Goal: Information Seeking & Learning: Learn about a topic

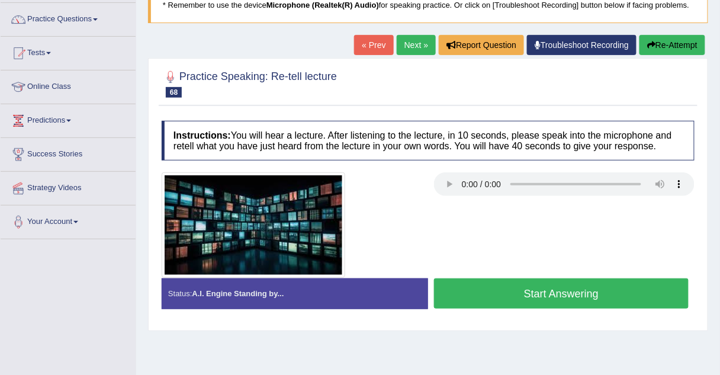
scroll to position [86, 0]
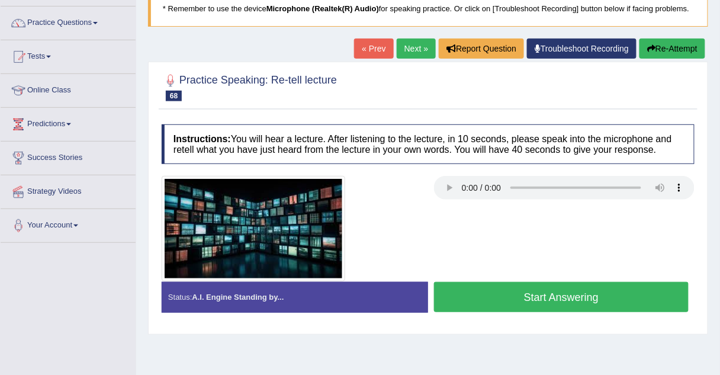
click at [414, 49] on link "Next »" at bounding box center [416, 48] width 39 height 20
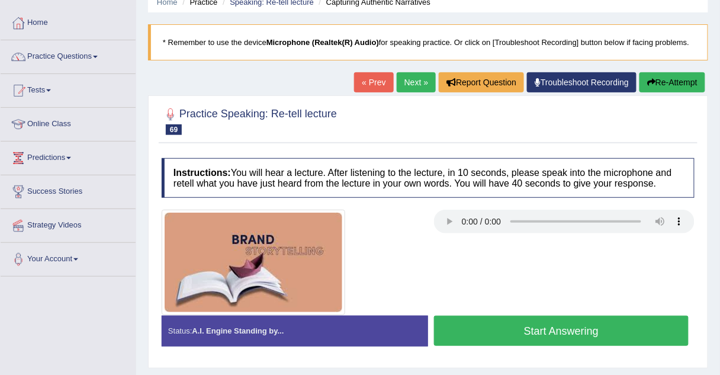
scroll to position [57, 0]
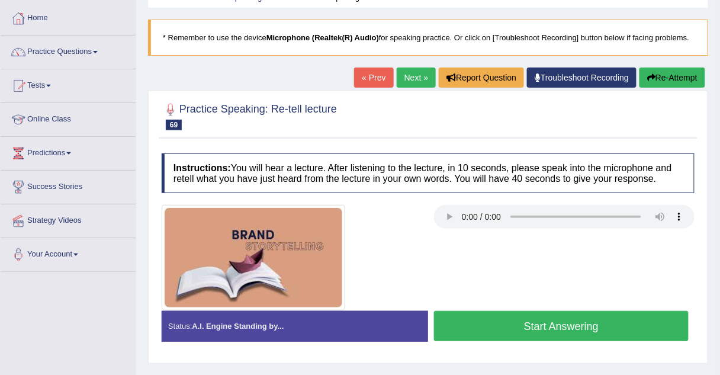
click at [402, 82] on link "Next »" at bounding box center [416, 77] width 39 height 20
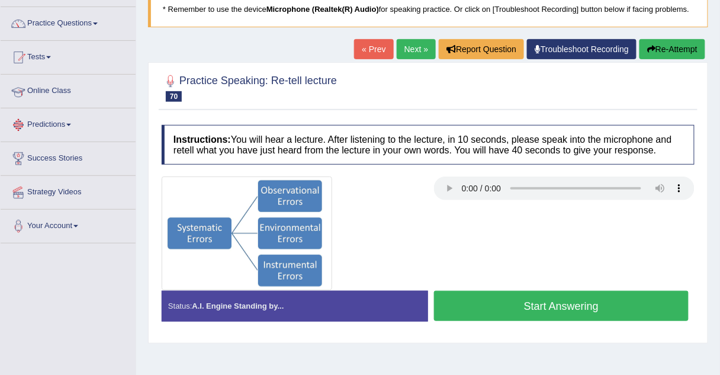
scroll to position [28, 0]
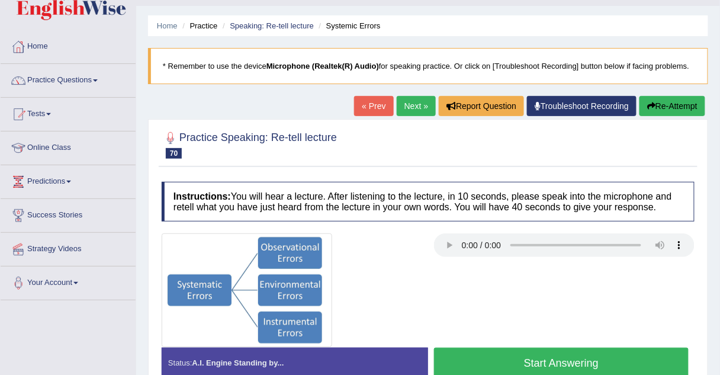
click at [91, 78] on link "Practice Questions" at bounding box center [68, 79] width 135 height 30
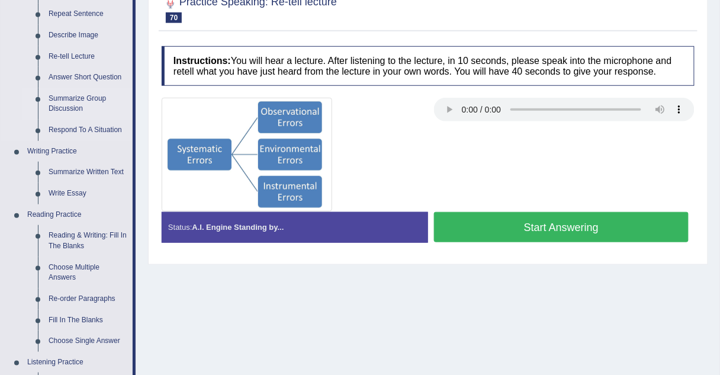
scroll to position [166, 0]
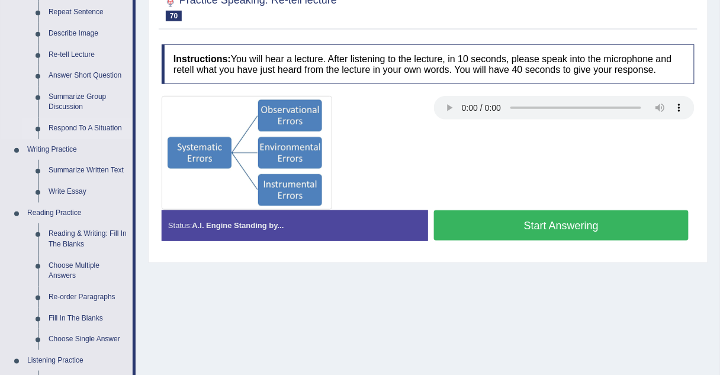
click at [59, 127] on link "Respond To A Situation" at bounding box center [87, 128] width 89 height 21
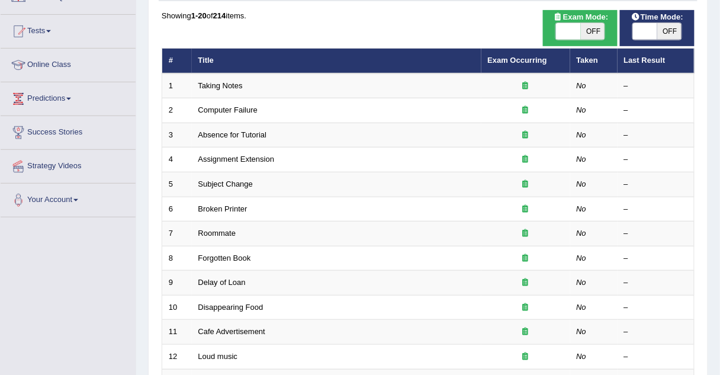
scroll to position [112, 0]
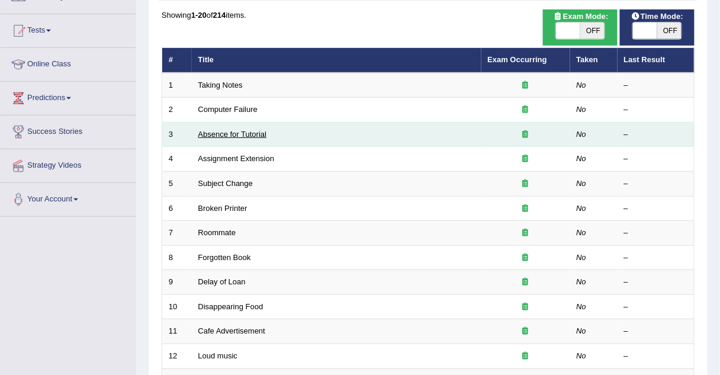
click at [241, 131] on link "Absence for Tutorial" at bounding box center [232, 134] width 69 height 9
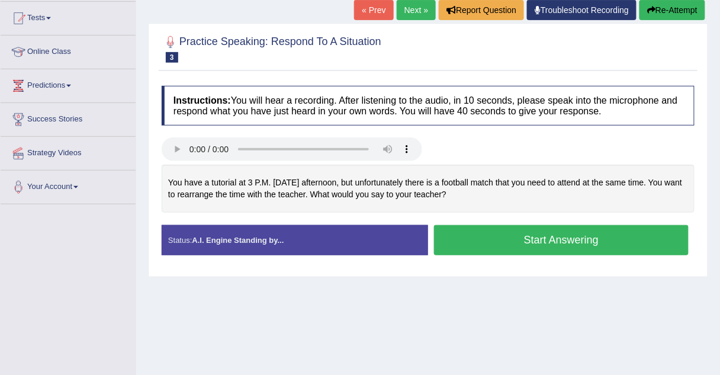
scroll to position [125, 0]
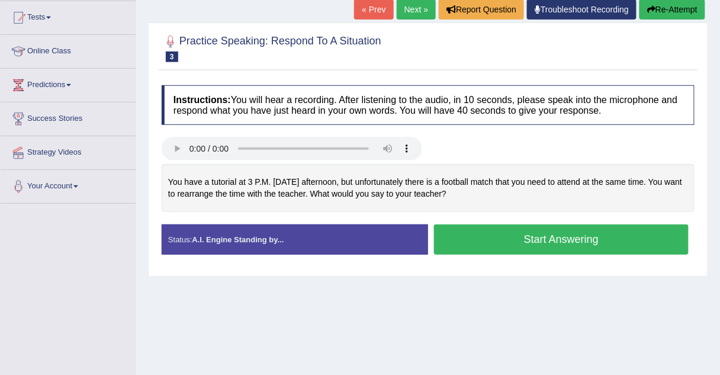
click at [420, 9] on link "Next »" at bounding box center [416, 9] width 39 height 20
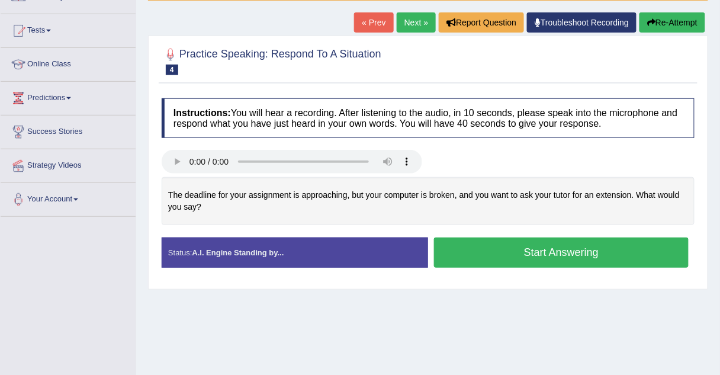
scroll to position [114, 0]
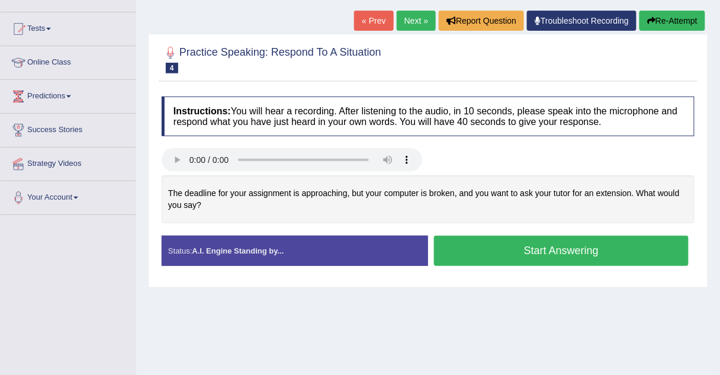
click at [421, 17] on link "Next »" at bounding box center [416, 21] width 39 height 20
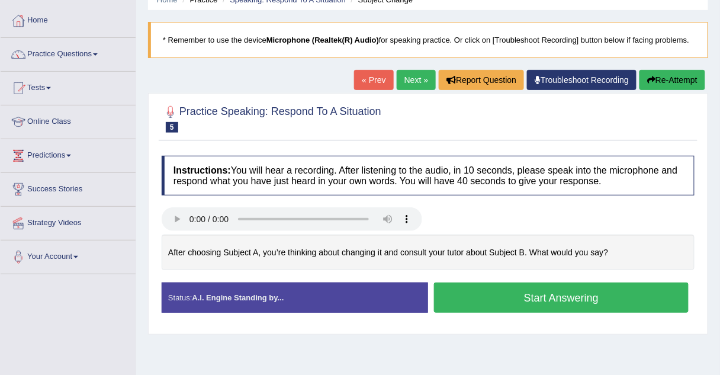
scroll to position [56, 0]
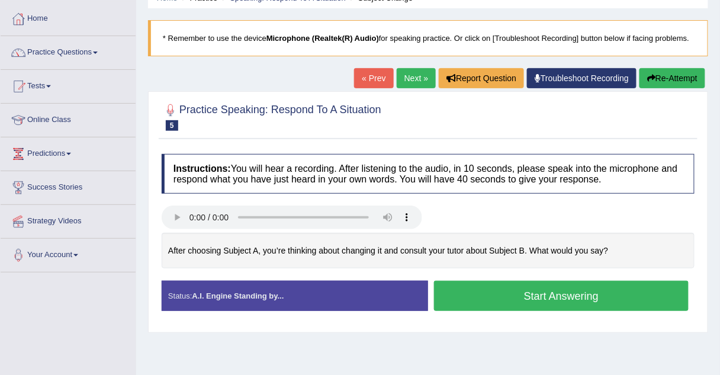
click at [407, 78] on link "Next »" at bounding box center [416, 78] width 39 height 20
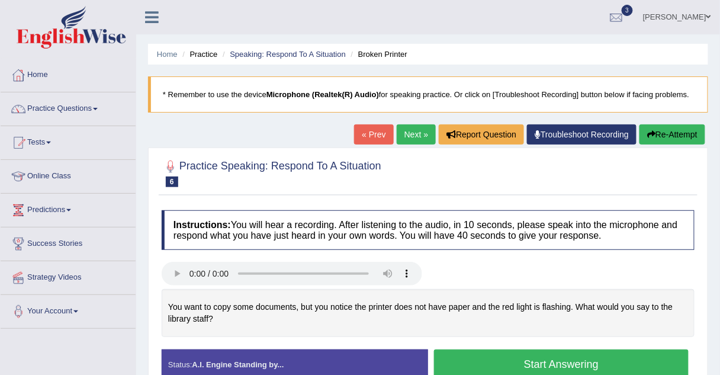
scroll to position [68, 0]
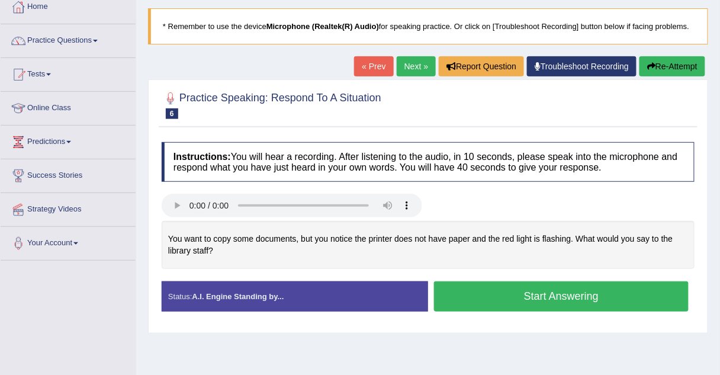
click at [145, 300] on div "Home Practice Speaking: Respond To A Situation Broken Printer * Remember to use…" at bounding box center [428, 228] width 584 height 592
click at [401, 72] on link "Next »" at bounding box center [416, 66] width 39 height 20
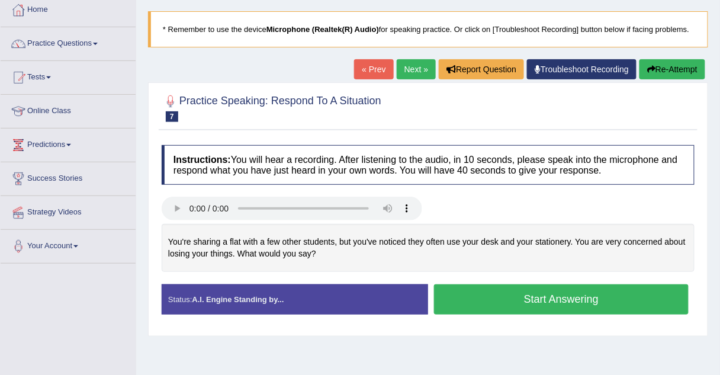
scroll to position [73, 0]
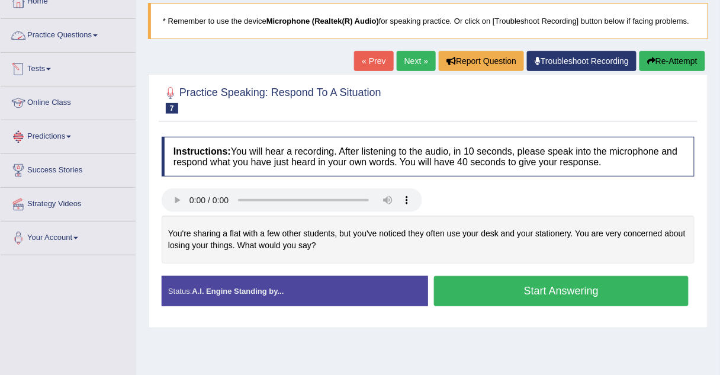
click at [46, 44] on link "Practice Questions" at bounding box center [68, 34] width 135 height 30
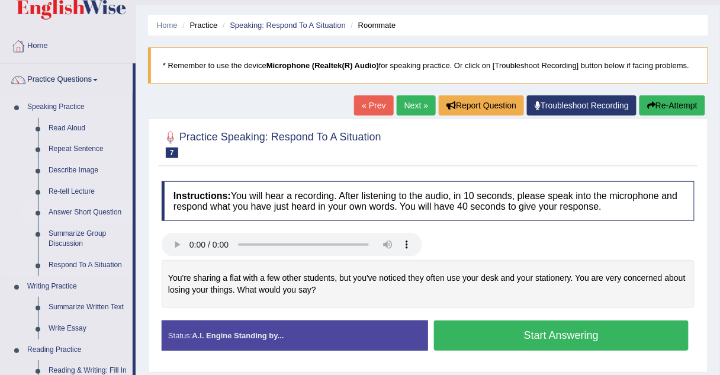
scroll to position [30, 0]
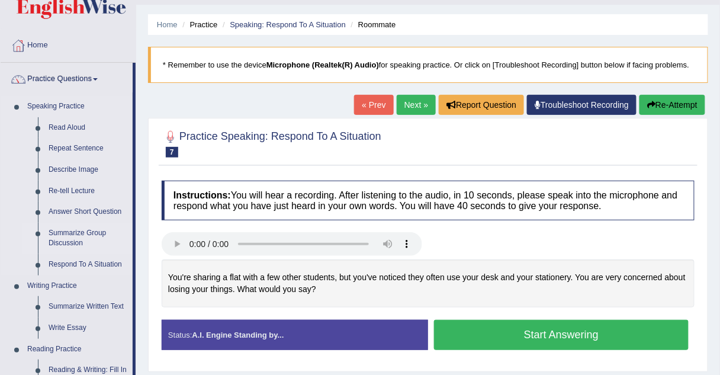
click at [63, 234] on link "Summarize Group Discussion" at bounding box center [87, 238] width 89 height 31
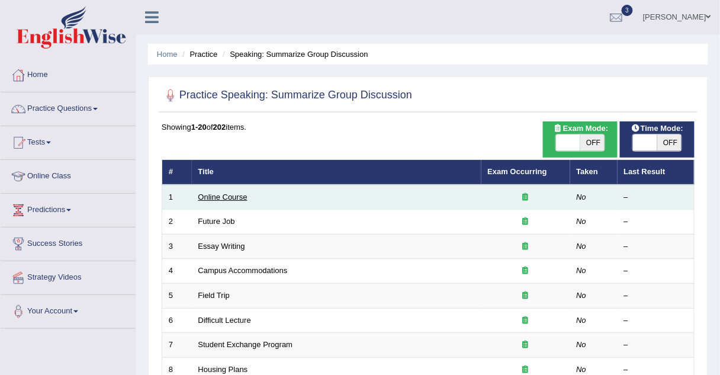
click at [217, 193] on link "Online Course" at bounding box center [222, 196] width 49 height 9
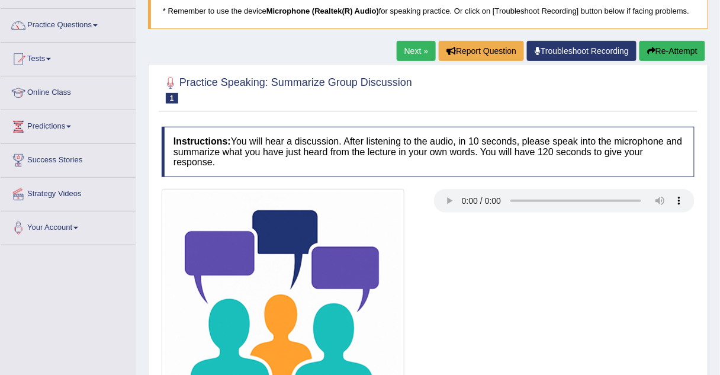
scroll to position [86, 0]
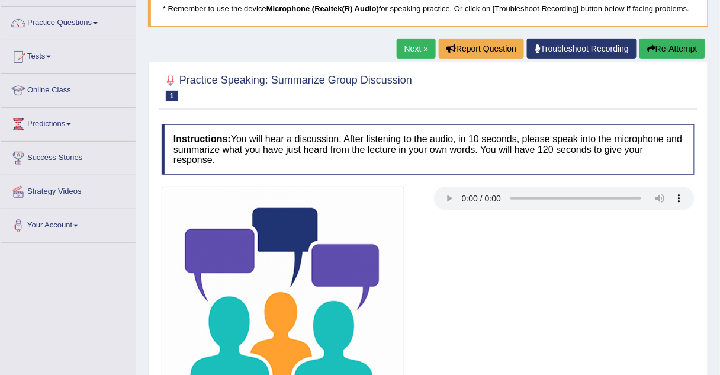
click at [420, 54] on link "Next »" at bounding box center [416, 48] width 39 height 20
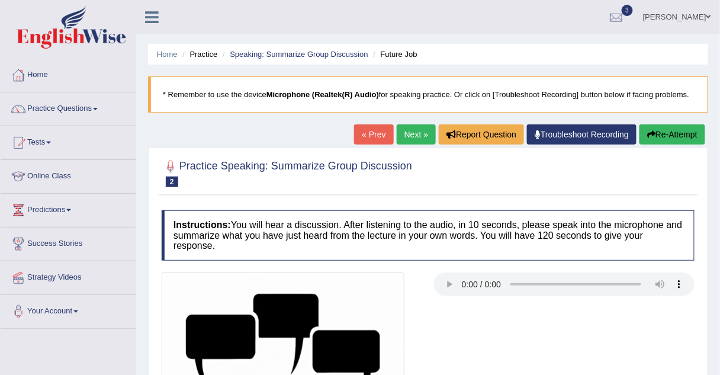
click at [413, 134] on link "Next »" at bounding box center [416, 134] width 39 height 20
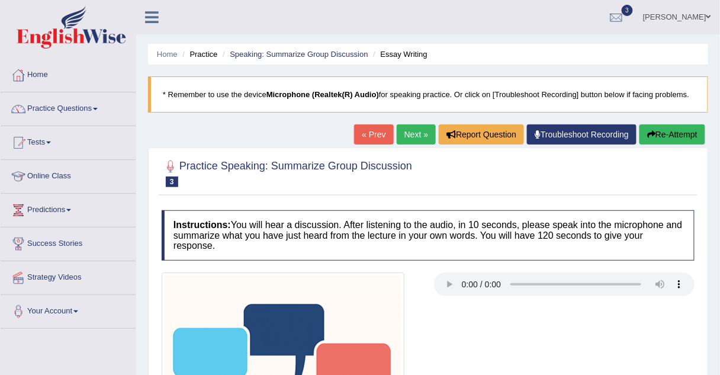
click at [405, 133] on link "Next »" at bounding box center [416, 134] width 39 height 20
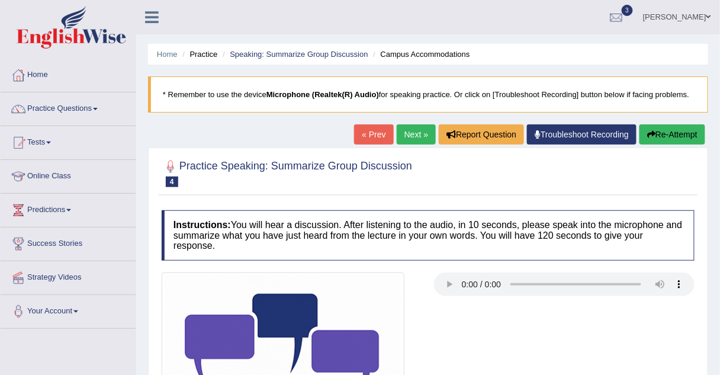
click at [409, 136] on link "Next »" at bounding box center [416, 134] width 39 height 20
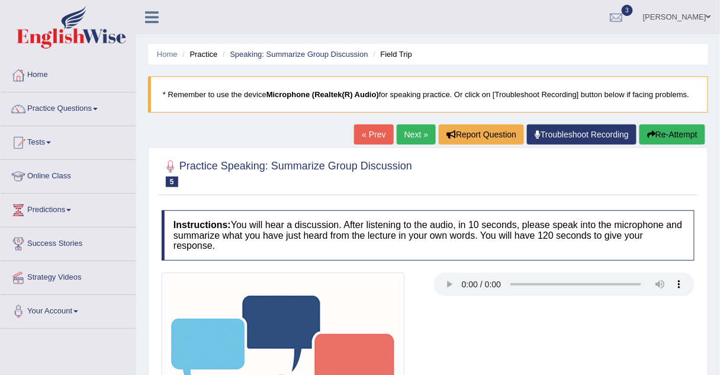
click at [428, 140] on link "Next »" at bounding box center [416, 134] width 39 height 20
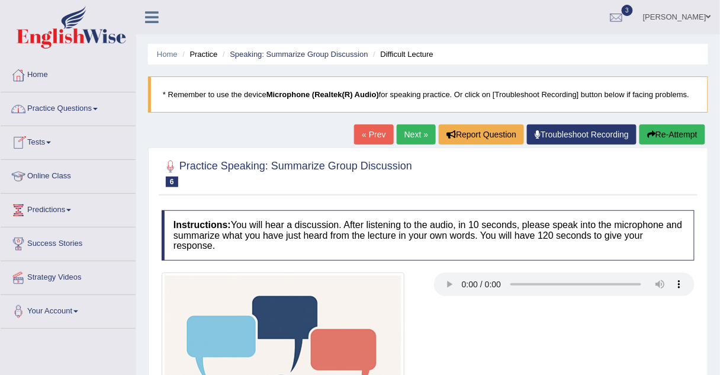
click at [43, 107] on link "Practice Questions" at bounding box center [68, 107] width 135 height 30
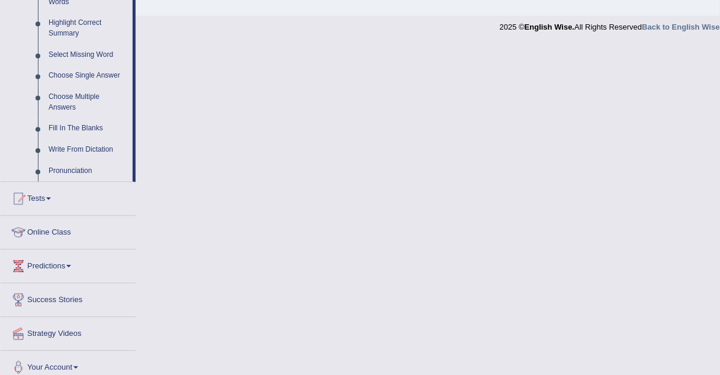
scroll to position [579, 0]
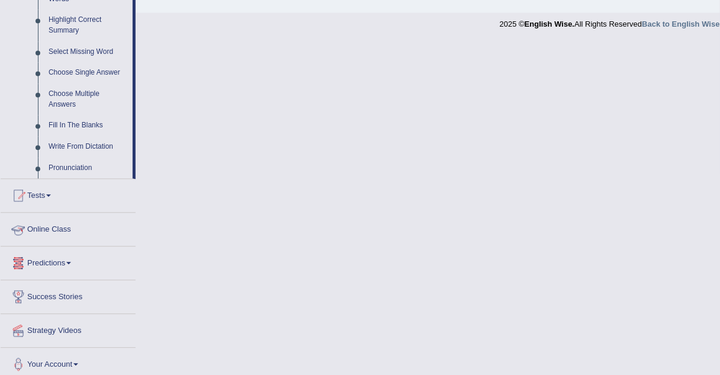
click at [45, 229] on link "Online Class" at bounding box center [68, 227] width 135 height 30
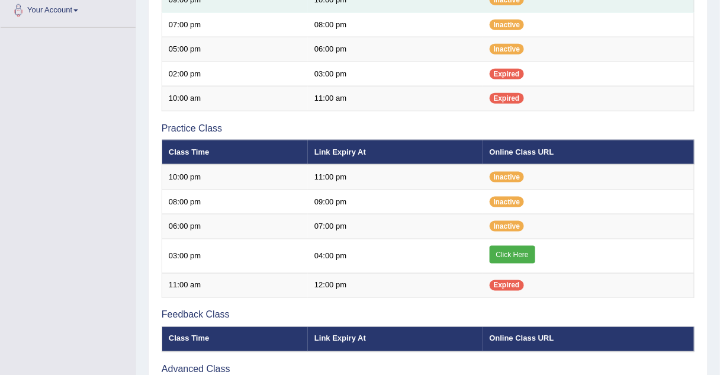
scroll to position [301, 0]
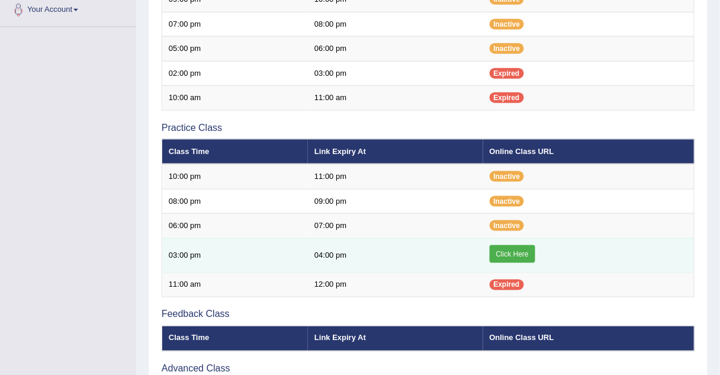
click at [502, 257] on link "Click Here" at bounding box center [512, 254] width 46 height 18
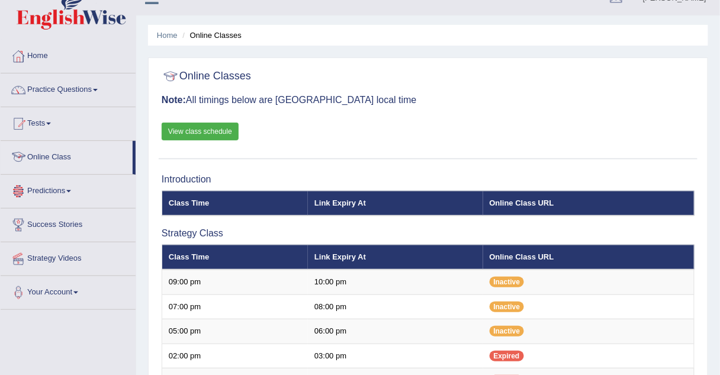
scroll to position [18, 0]
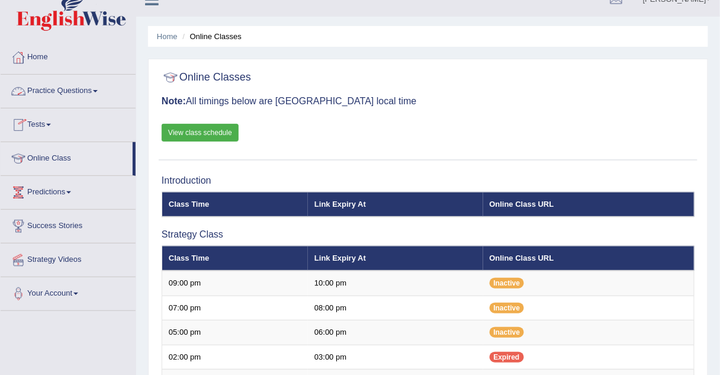
click at [57, 88] on link "Practice Questions" at bounding box center [68, 90] width 135 height 30
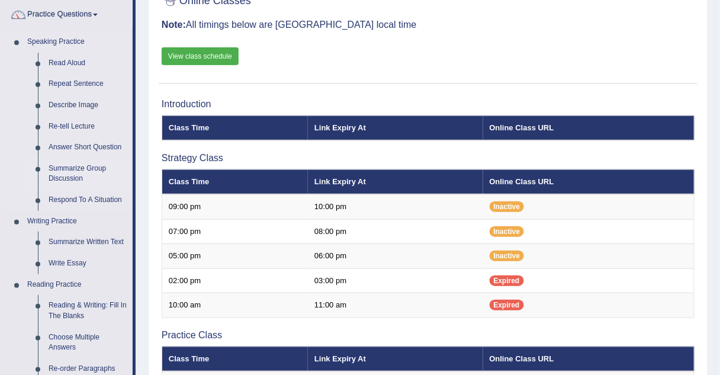
scroll to position [95, 0]
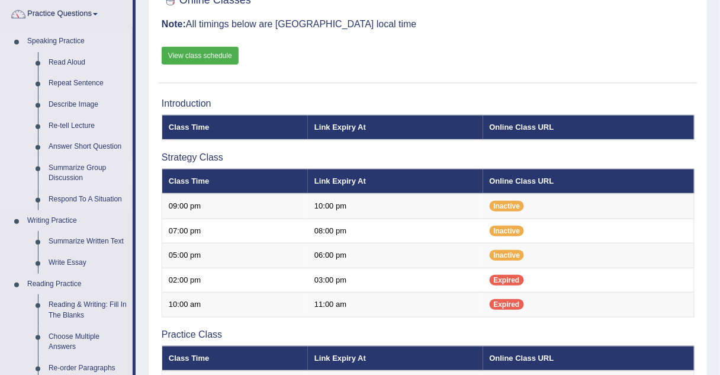
click at [80, 172] on link "Summarize Group Discussion" at bounding box center [87, 172] width 89 height 31
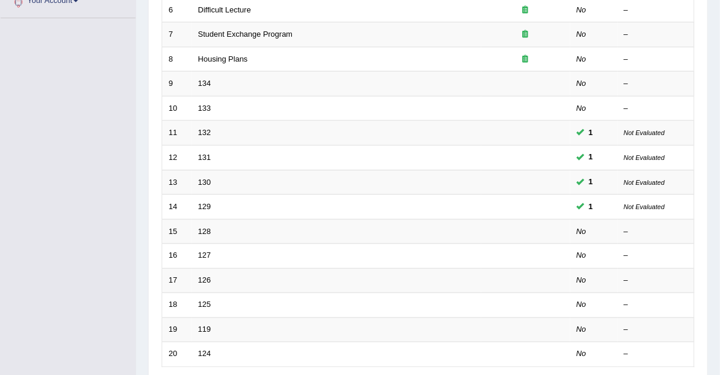
scroll to position [313, 0]
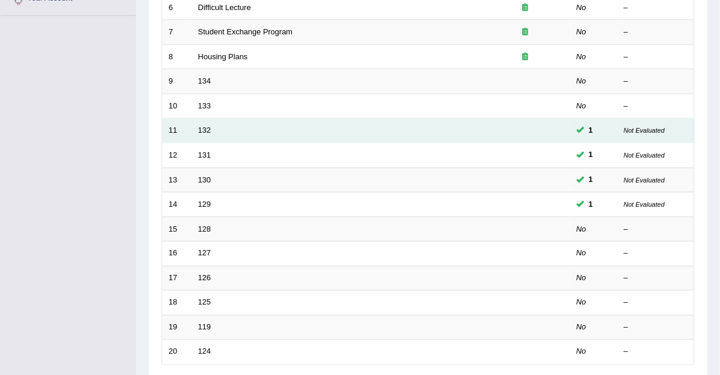
click at [198, 121] on td "132" at bounding box center [336, 130] width 289 height 25
click at [203, 125] on link "132" at bounding box center [204, 129] width 13 height 9
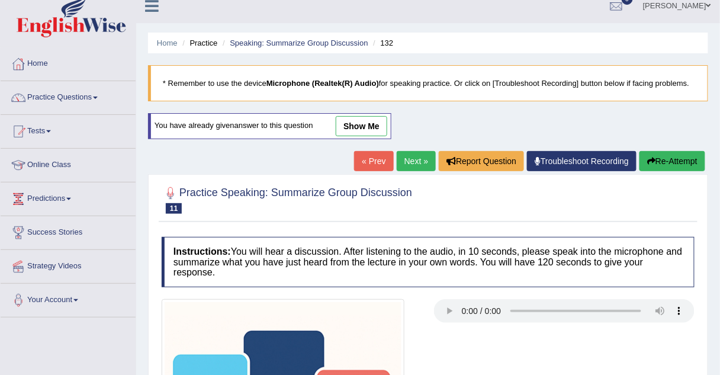
scroll to position [10, 0]
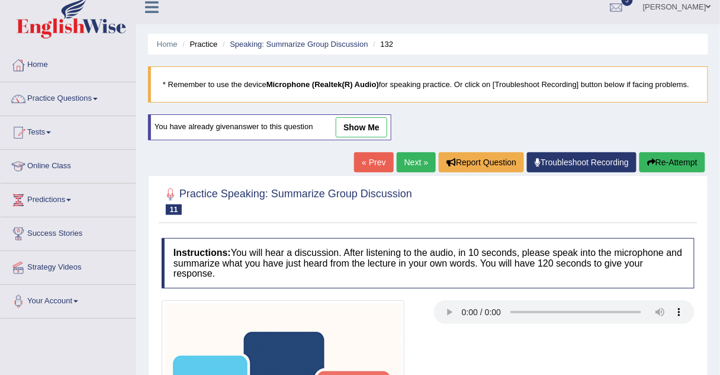
click at [360, 125] on link "show me" at bounding box center [361, 127] width 51 height 20
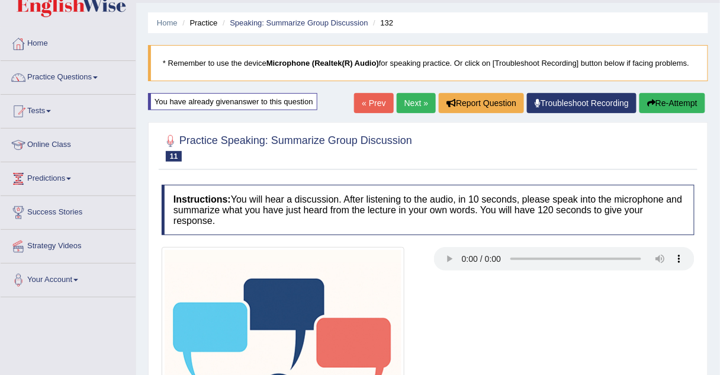
scroll to position [0, 0]
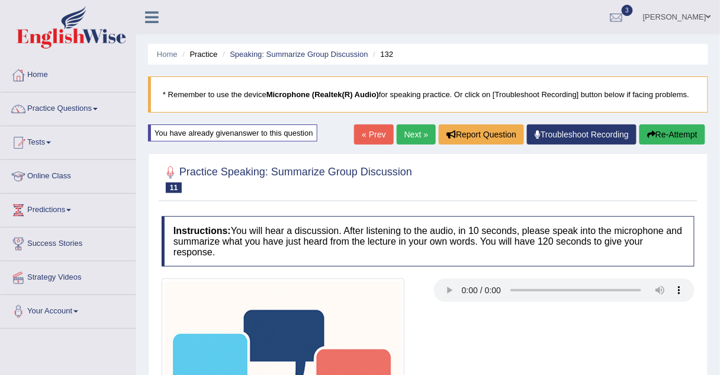
click at [213, 54] on li "Practice" at bounding box center [198, 54] width 38 height 11
click at [276, 53] on link "Speaking: Summarize Group Discussion" at bounding box center [299, 54] width 138 height 9
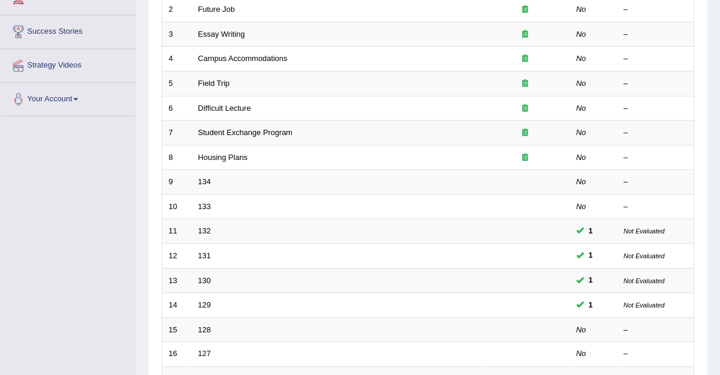
scroll to position [213, 0]
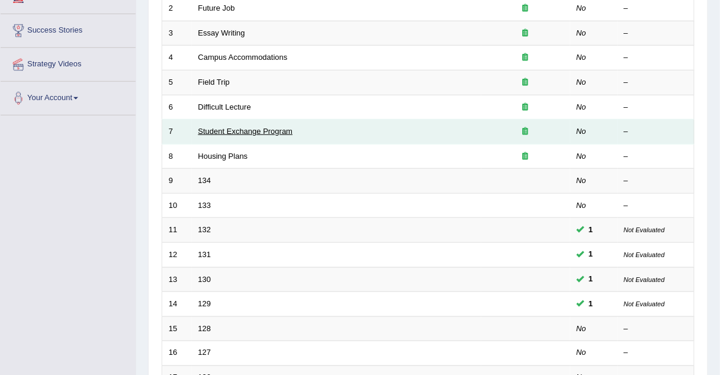
click at [228, 127] on link "Student Exchange Program" at bounding box center [245, 131] width 95 height 9
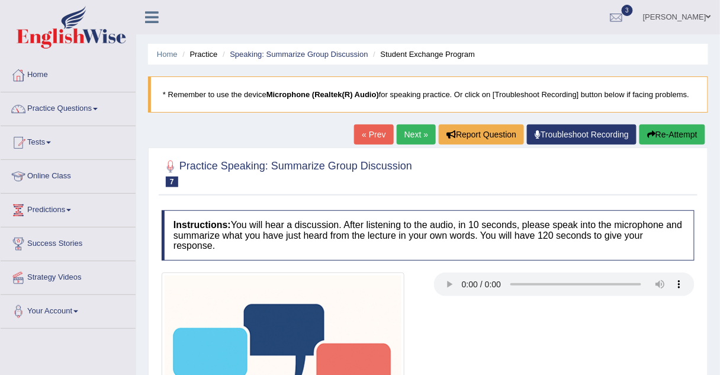
click at [415, 130] on link "Next »" at bounding box center [416, 134] width 39 height 20
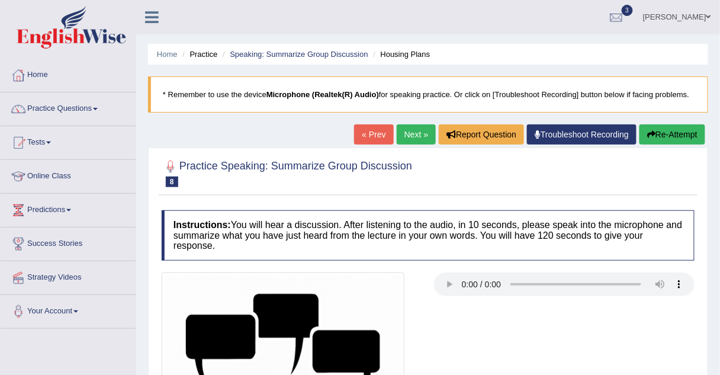
click at [418, 140] on link "Next »" at bounding box center [416, 134] width 39 height 20
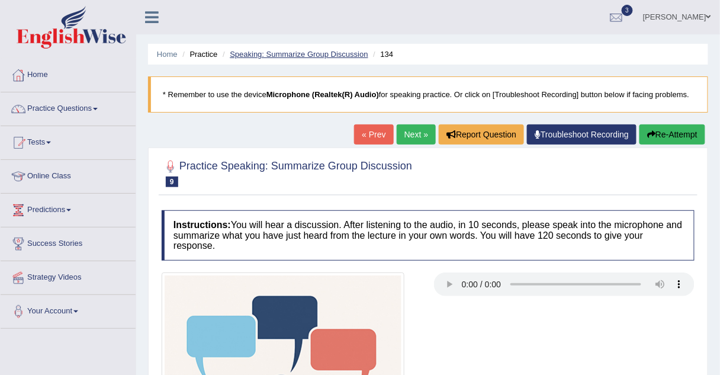
click at [247, 56] on link "Speaking: Summarize Group Discussion" at bounding box center [299, 54] width 138 height 9
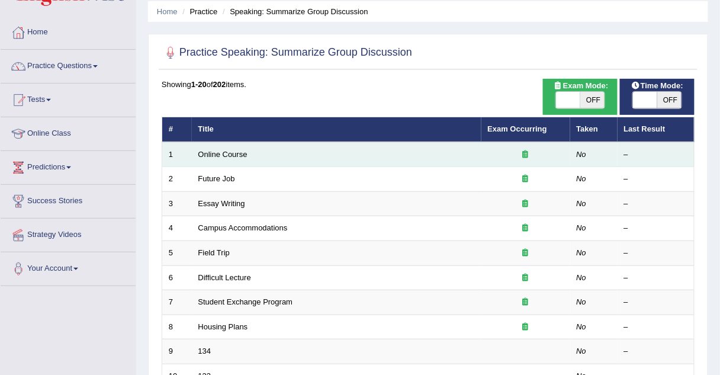
scroll to position [44, 0]
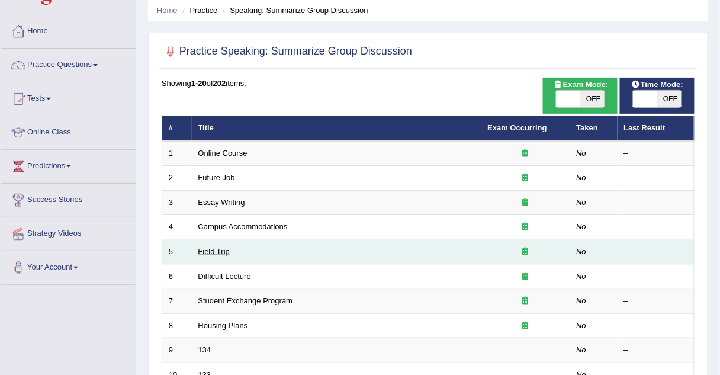
click at [209, 249] on link "Field Trip" at bounding box center [213, 251] width 31 height 9
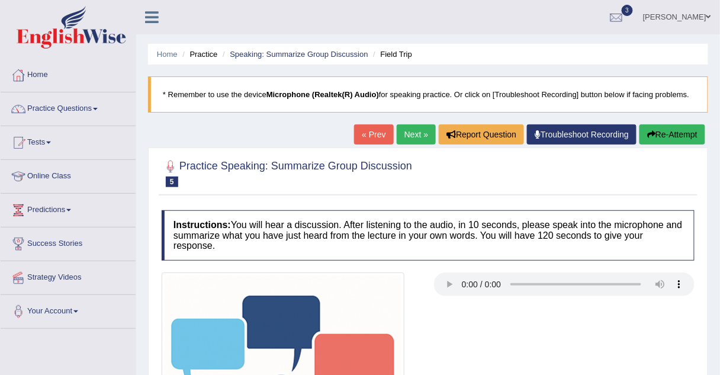
click at [385, 135] on link "« Prev" at bounding box center [373, 134] width 39 height 20
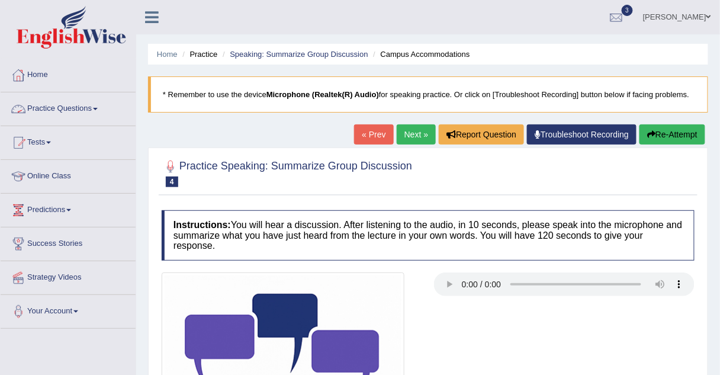
click at [89, 112] on link "Practice Questions" at bounding box center [68, 107] width 135 height 30
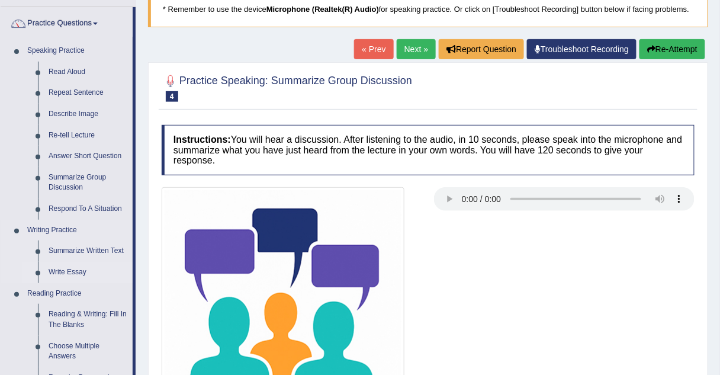
scroll to position [83, 0]
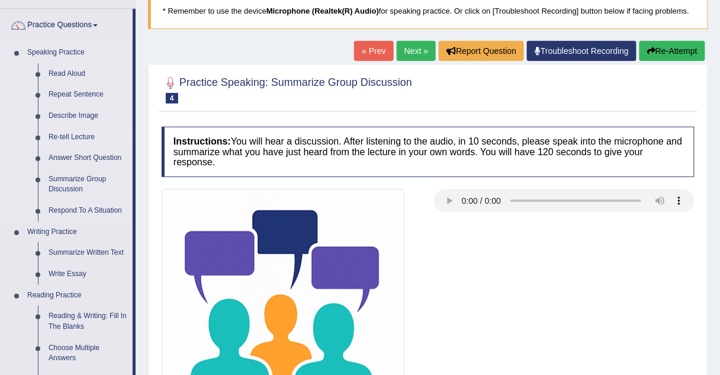
click at [63, 133] on link "Re-tell Lecture" at bounding box center [87, 137] width 89 height 21
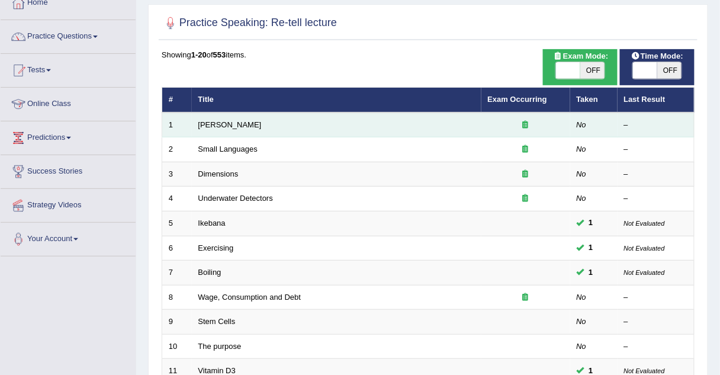
scroll to position [73, 0]
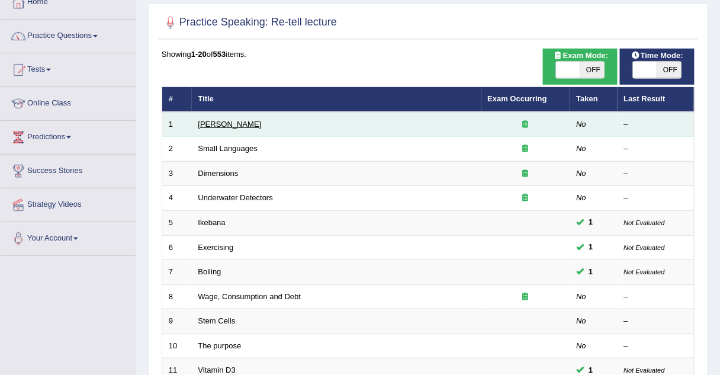
click at [204, 124] on link "[PERSON_NAME]" at bounding box center [229, 124] width 63 height 9
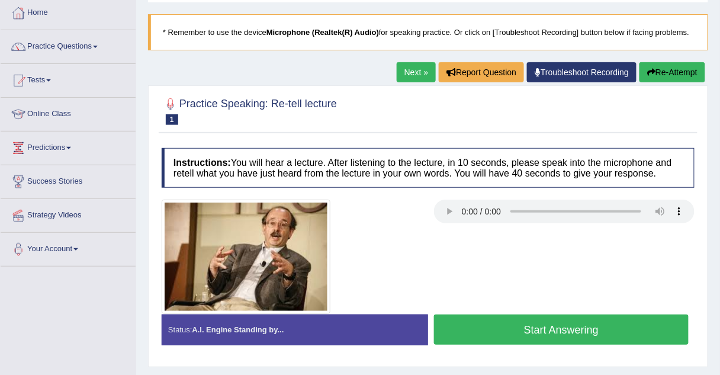
scroll to position [79, 0]
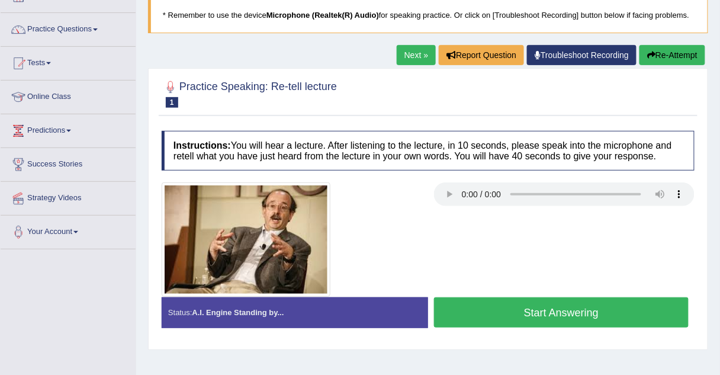
click at [421, 51] on link "Next »" at bounding box center [416, 55] width 39 height 20
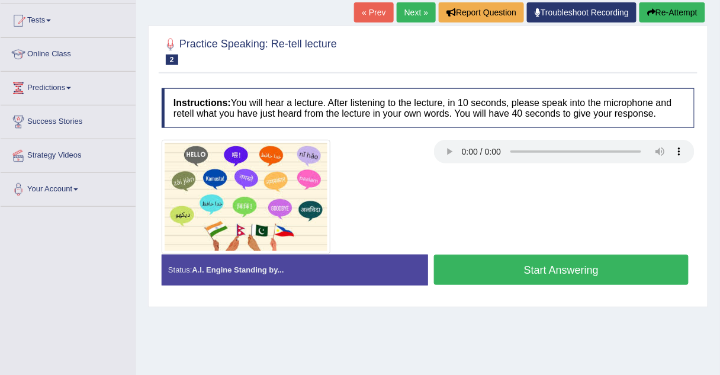
scroll to position [123, 0]
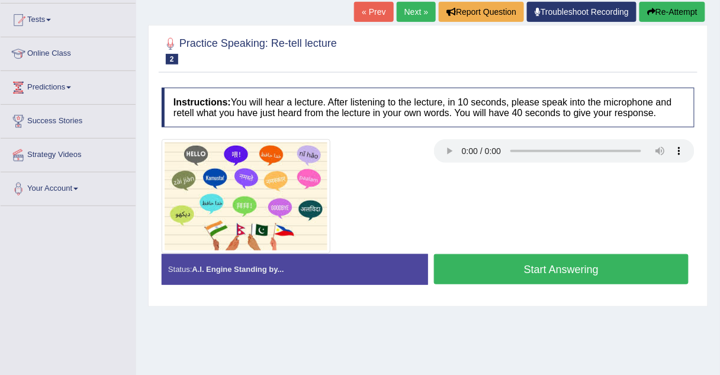
click at [429, 11] on link "Next »" at bounding box center [416, 12] width 39 height 20
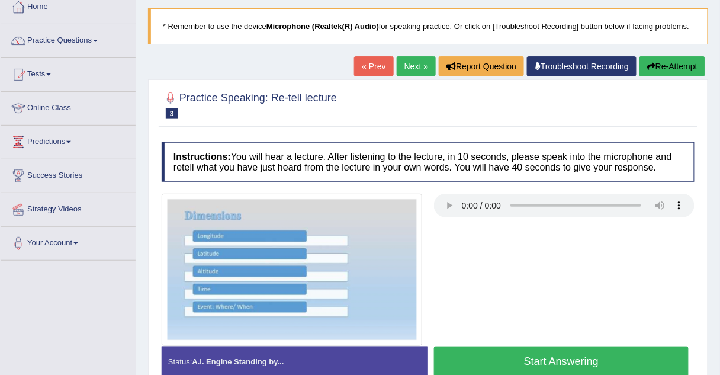
scroll to position [78, 0]
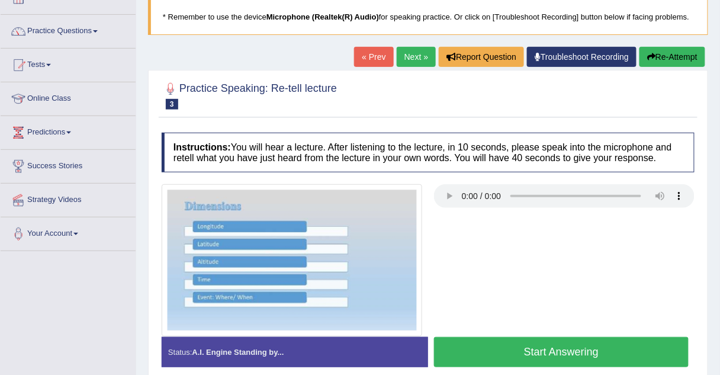
click at [411, 61] on link "Next »" at bounding box center [416, 57] width 39 height 20
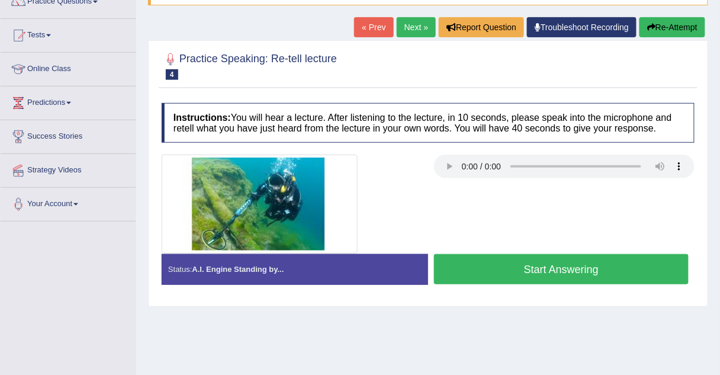
scroll to position [111, 0]
